Goal: Find specific page/section: Find specific page/section

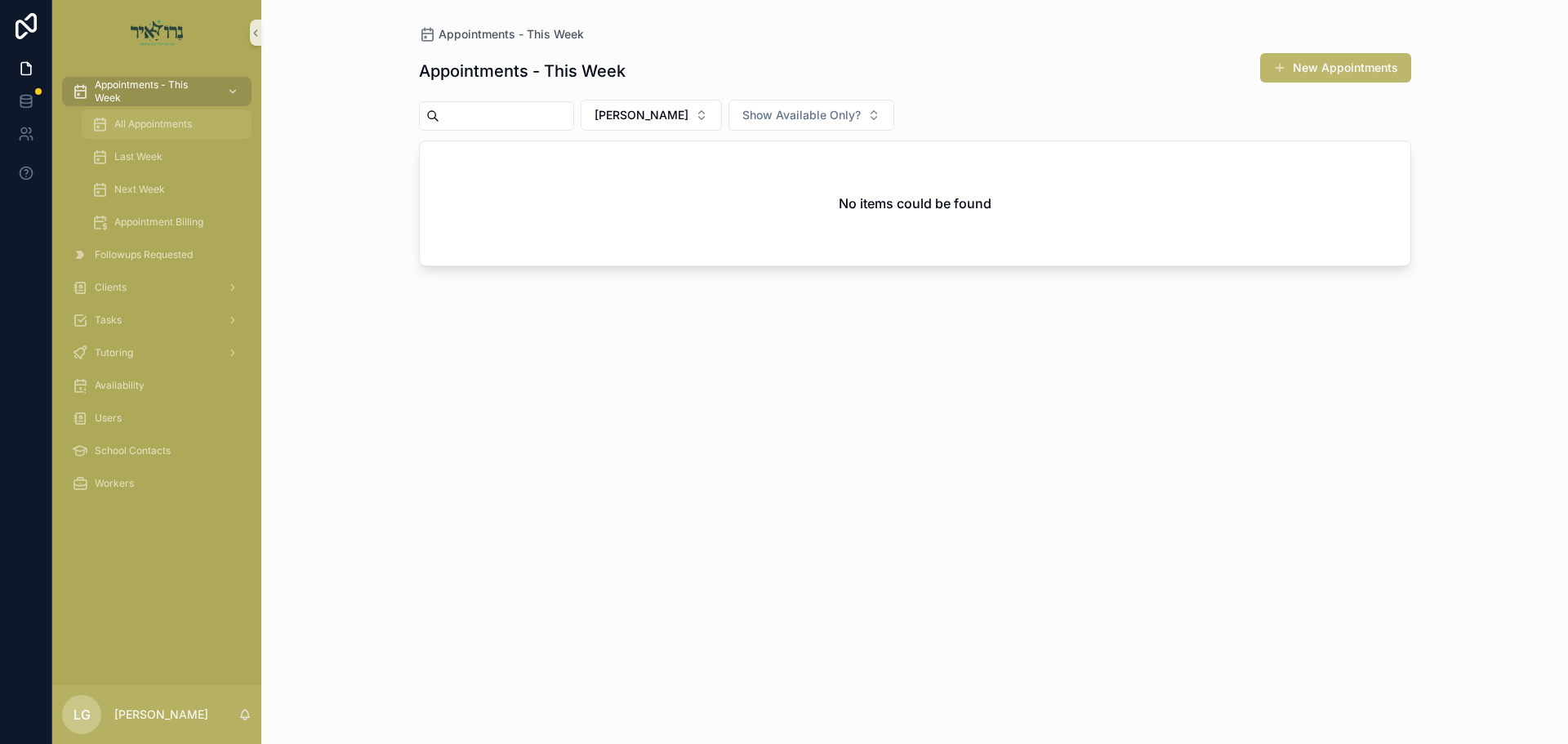
click at [202, 124] on div "All Appointments" at bounding box center [166, 124] width 150 height 26
click at [721, 123] on button "[PERSON_NAME]" at bounding box center [651, 116] width 142 height 31
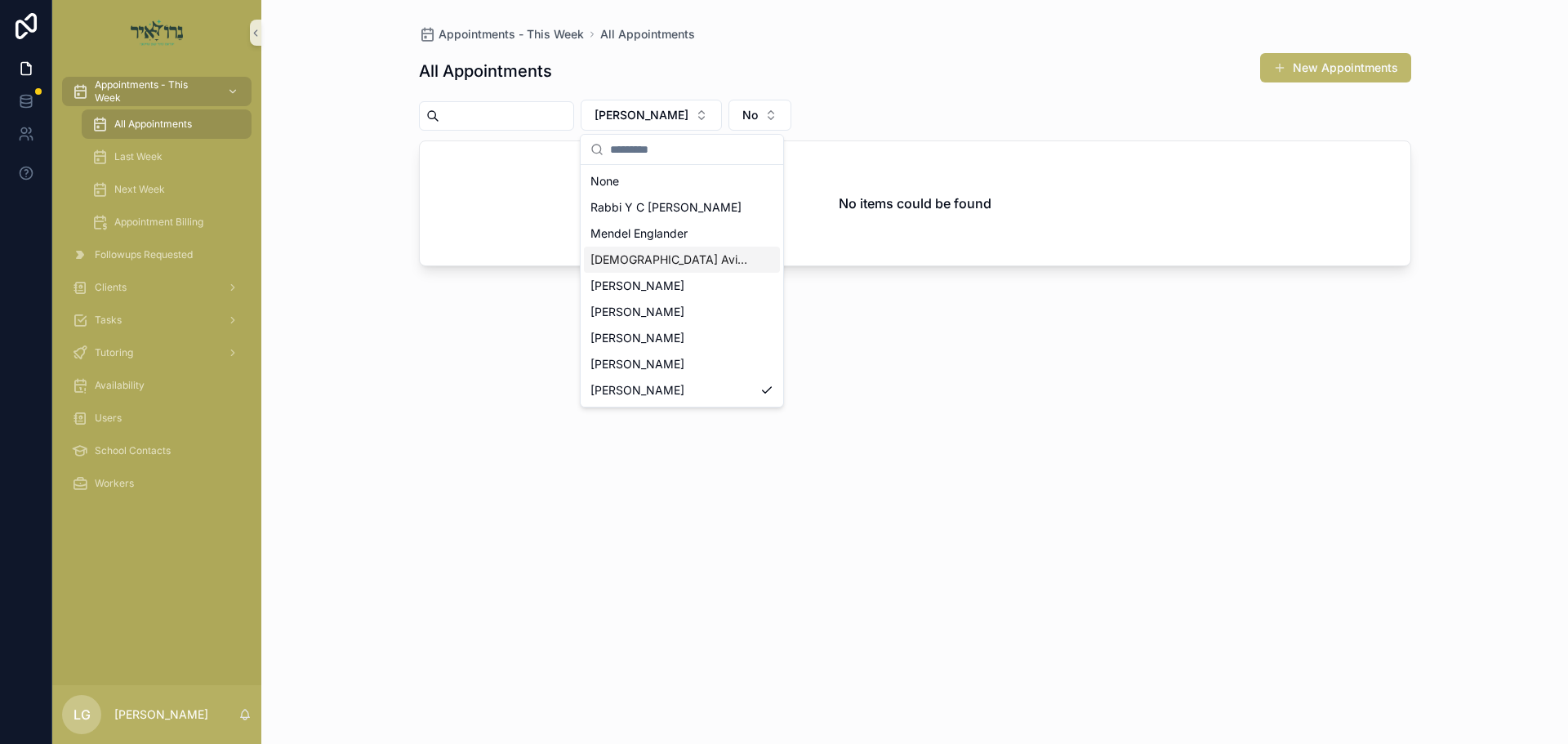
click at [635, 267] on span "[DEMOGRAPHIC_DATA] Avigder [PERSON_NAME]" at bounding box center [672, 259] width 163 height 17
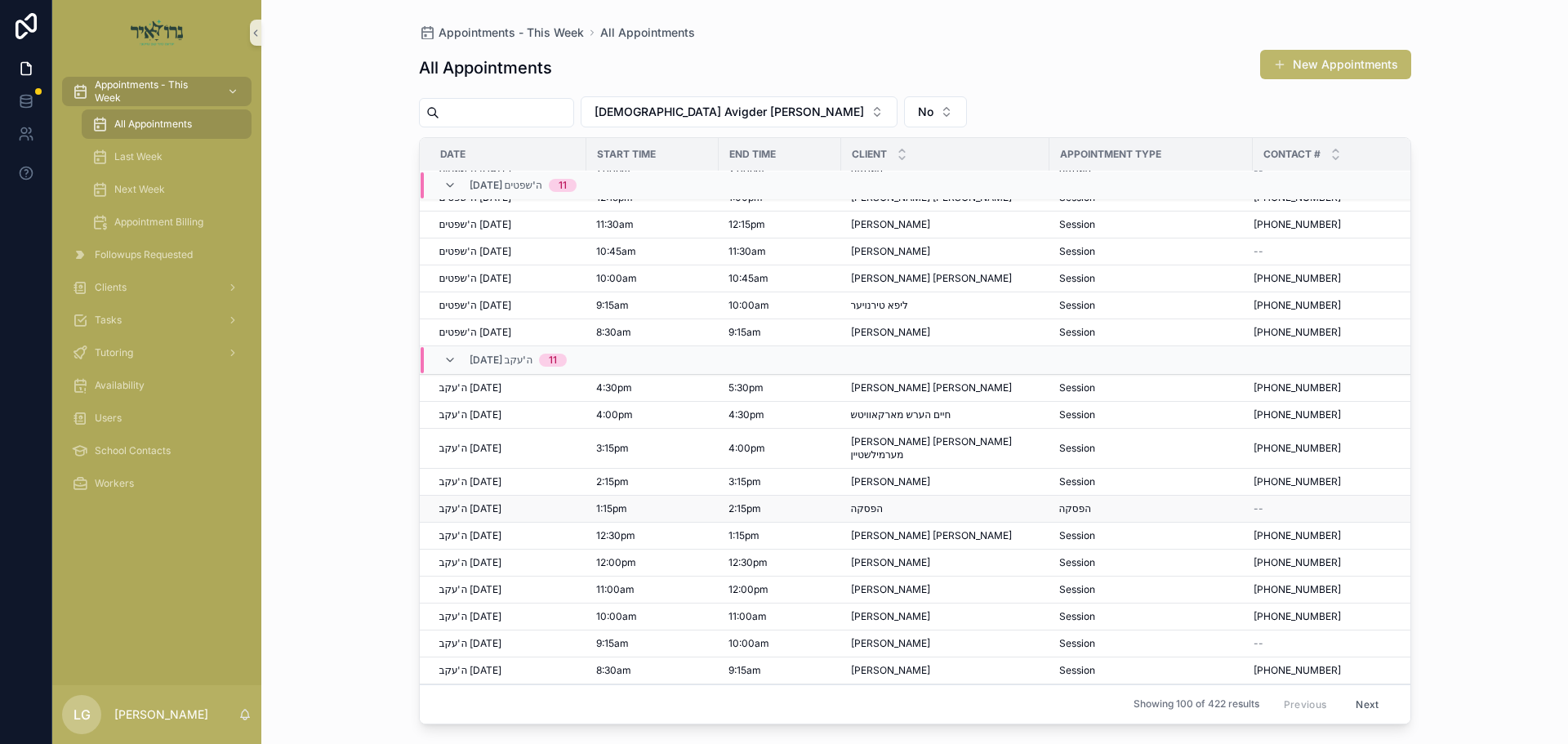
scroll to position [245, 0]
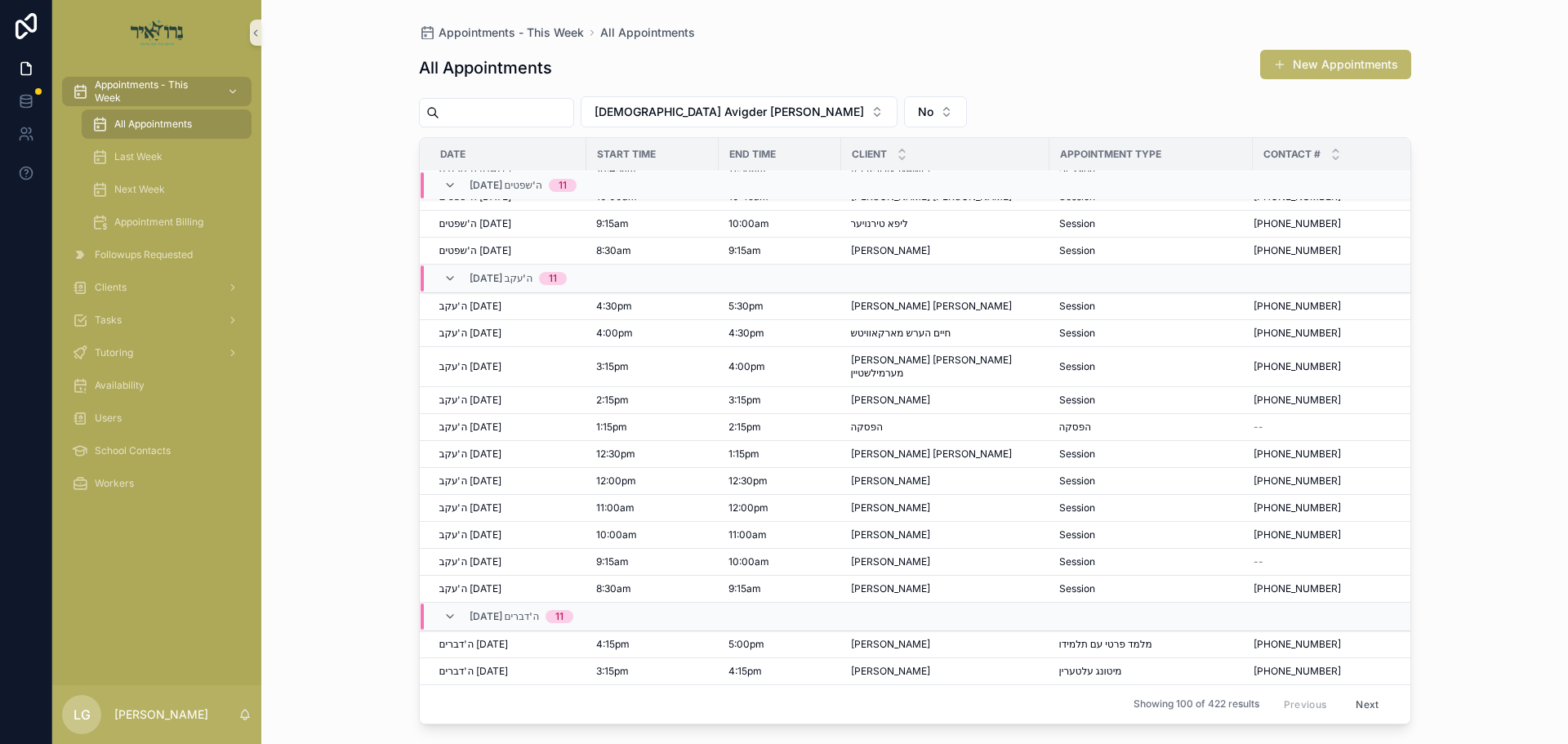
click at [154, 122] on span "All Appointments" at bounding box center [153, 123] width 77 height 13
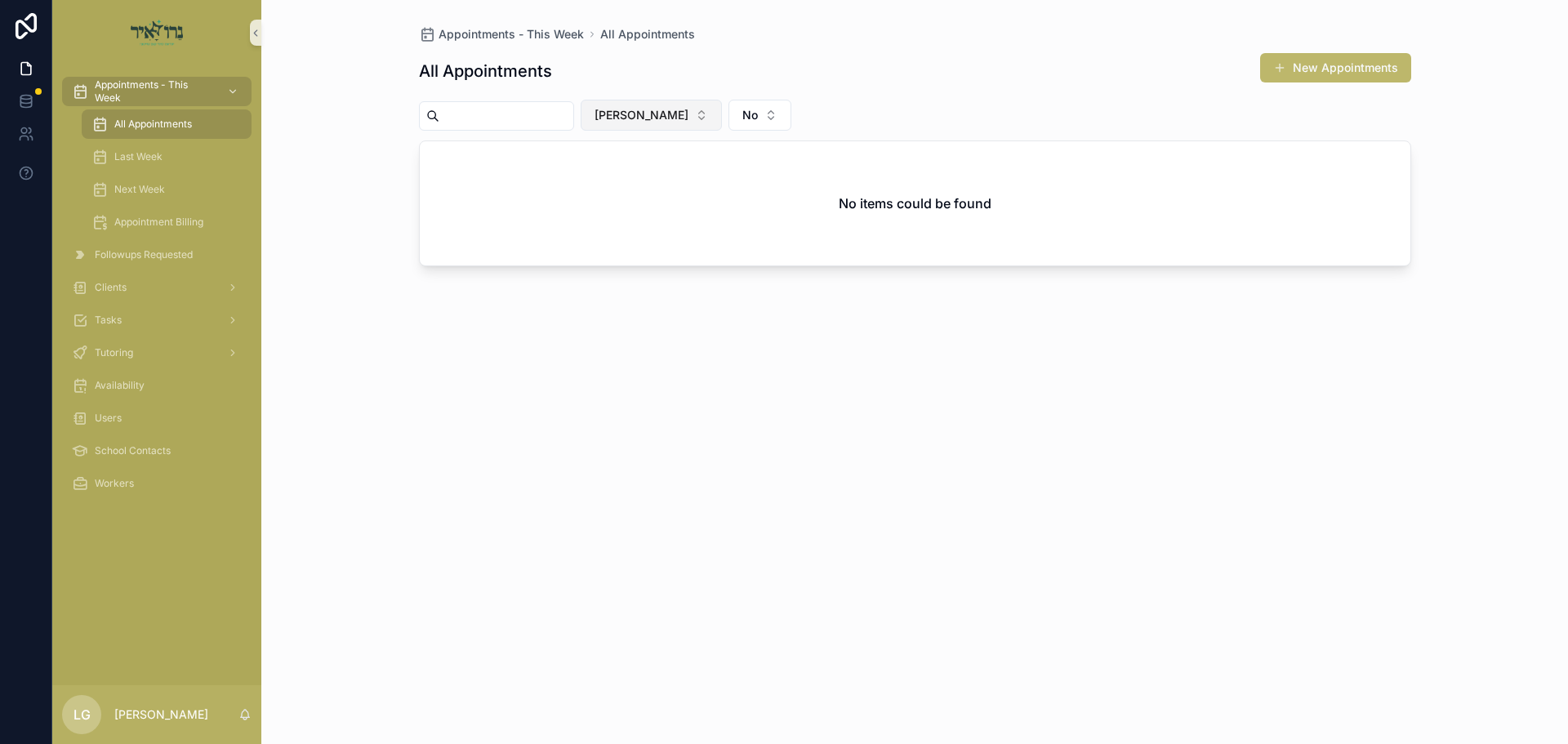
click at [669, 117] on span "[PERSON_NAME]" at bounding box center [641, 115] width 94 height 17
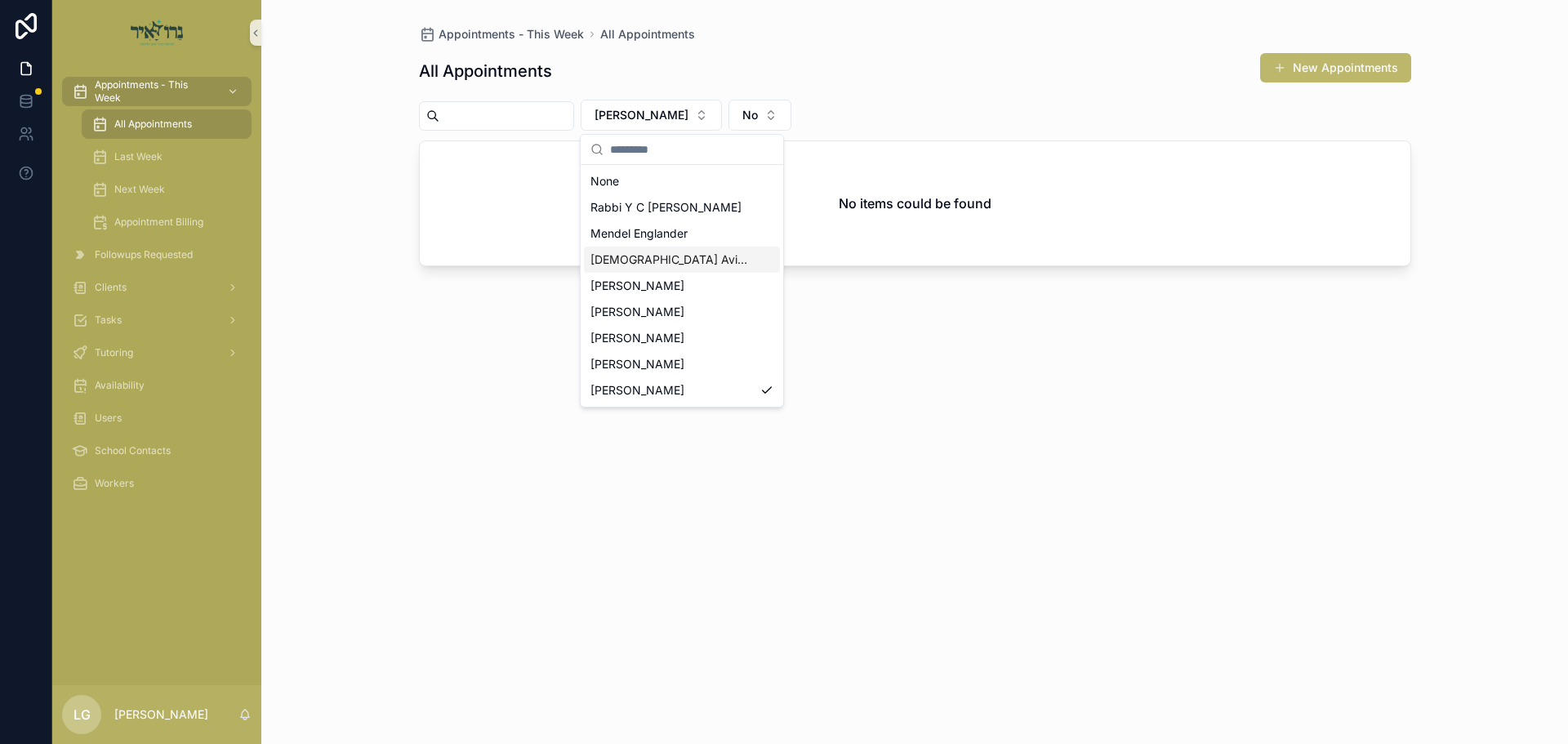
click at [638, 262] on span "[DEMOGRAPHIC_DATA] Avigder [PERSON_NAME]" at bounding box center [672, 259] width 163 height 17
